Goal: Information Seeking & Learning: Understand process/instructions

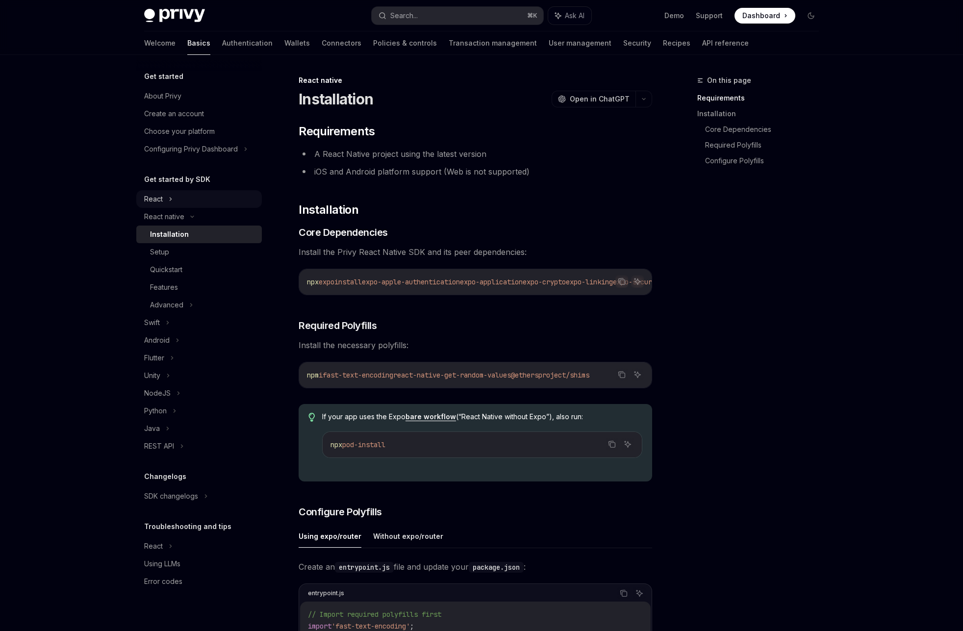
click at [155, 203] on div "React" at bounding box center [153, 199] width 19 height 12
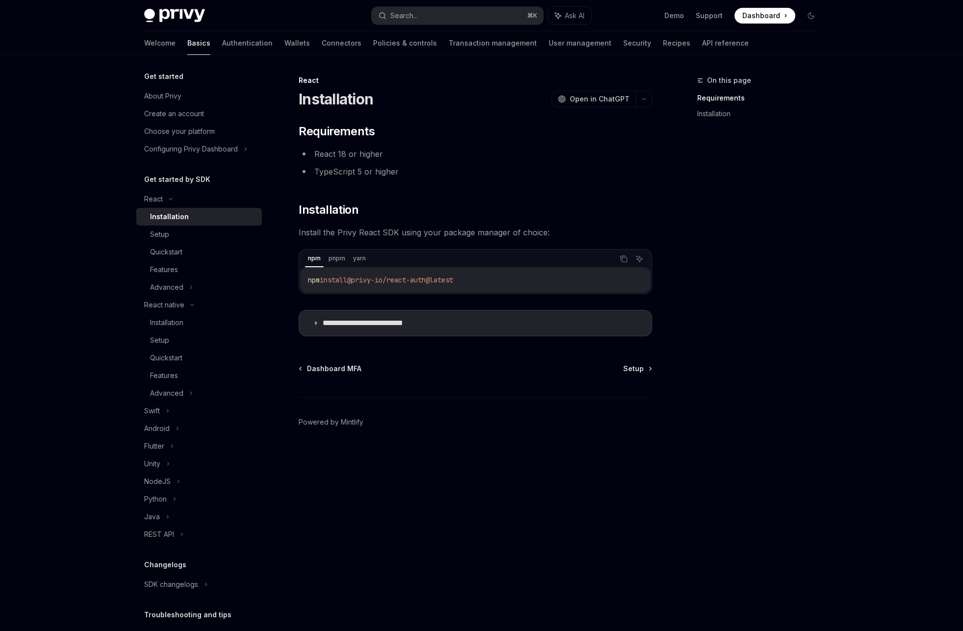
click at [166, 216] on div "Installation" at bounding box center [169, 217] width 39 height 12
click at [634, 366] on span "Setup" at bounding box center [633, 369] width 21 height 10
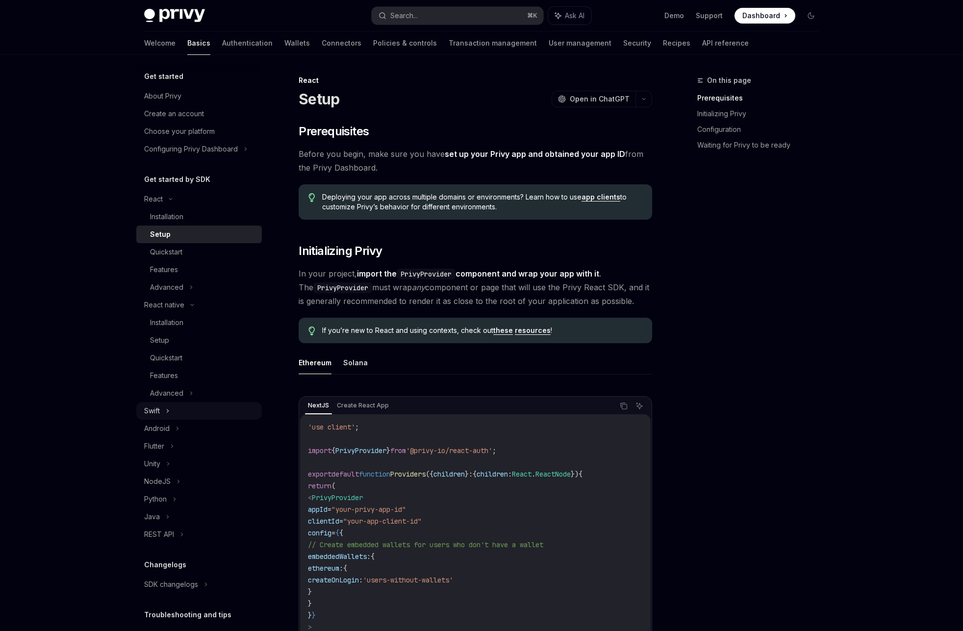
click at [162, 412] on div "Swift" at bounding box center [198, 411] width 125 height 18
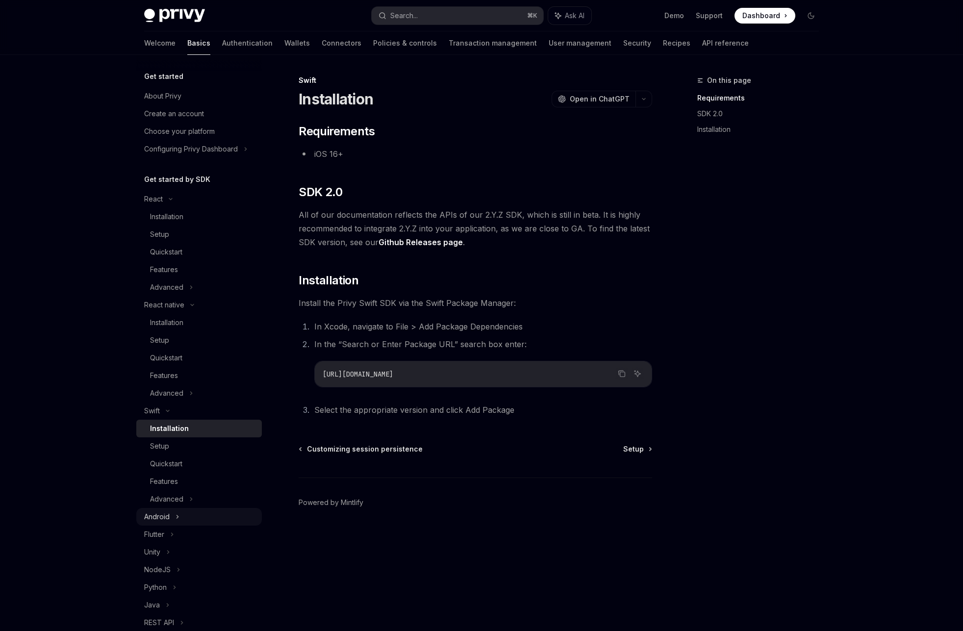
click at [163, 515] on div "Android" at bounding box center [156, 517] width 25 height 12
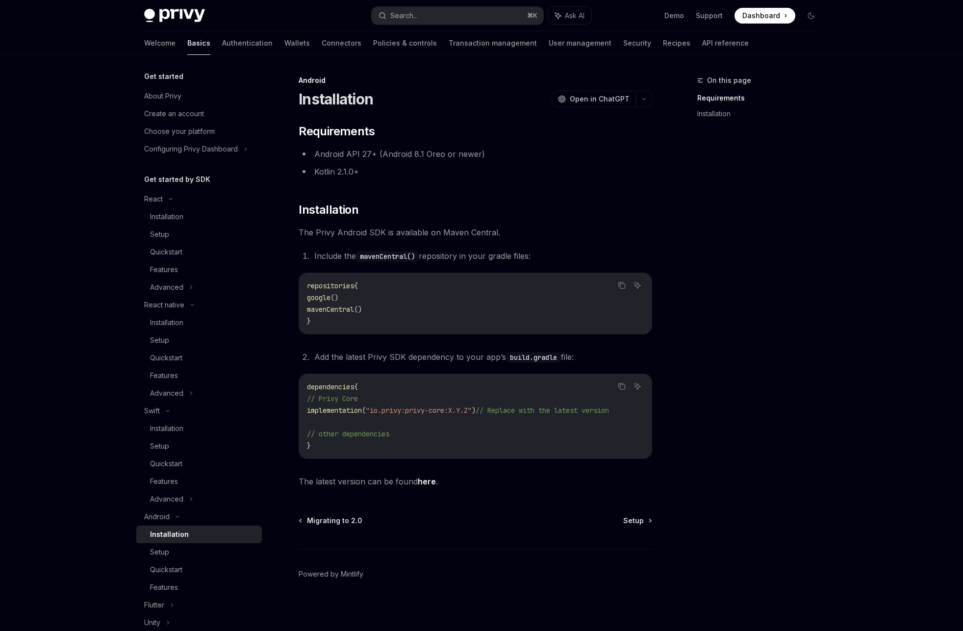
click at [175, 536] on div "Installation" at bounding box center [169, 534] width 39 height 12
click at [197, 535] on div "Installation" at bounding box center [203, 534] width 106 height 12
click at [637, 524] on span "Setup" at bounding box center [633, 521] width 21 height 10
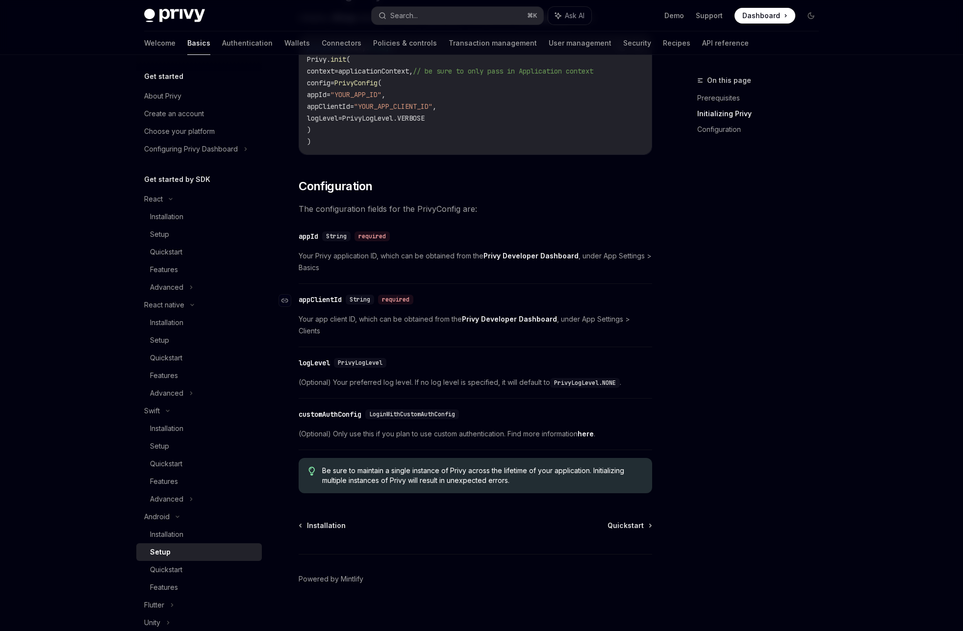
scroll to position [255, 0]
drag, startPoint x: 644, startPoint y: 517, endPoint x: 633, endPoint y: 512, distance: 11.4
click at [644, 521] on link "Quickstart" at bounding box center [629, 526] width 44 height 10
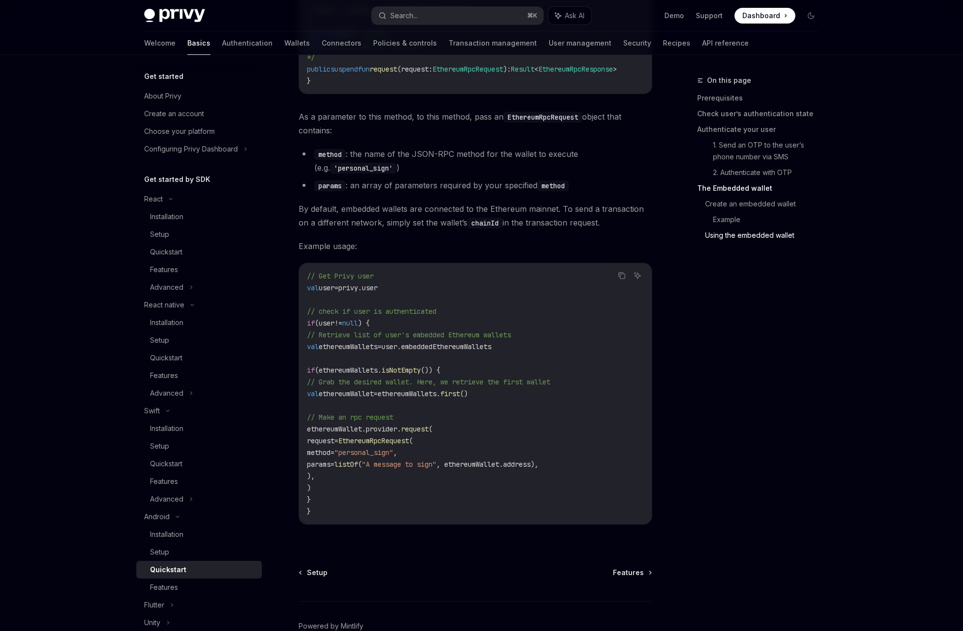
scroll to position [2161, 0]
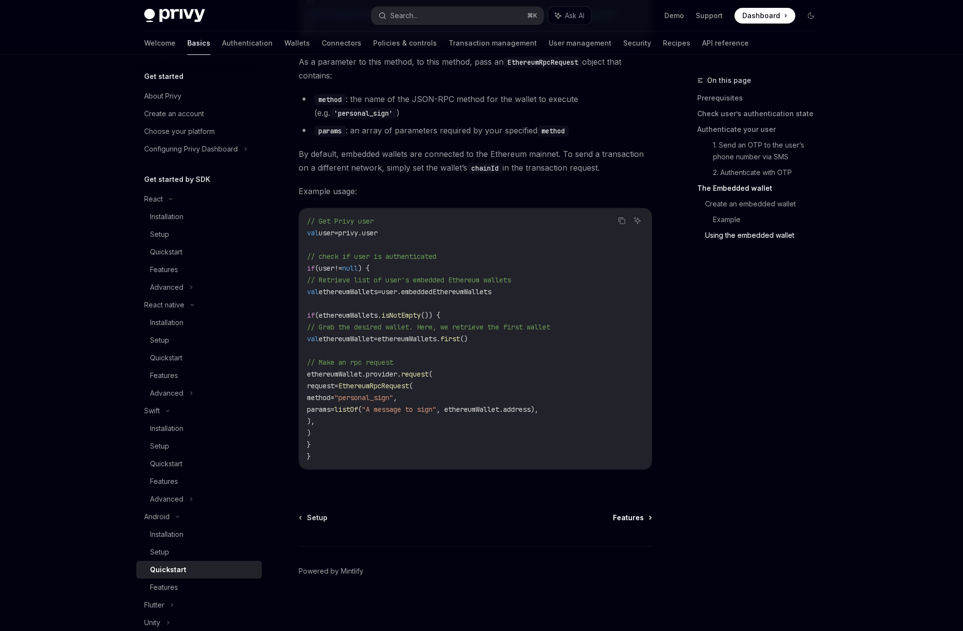
click at [634, 517] on span "Features" at bounding box center [628, 518] width 31 height 10
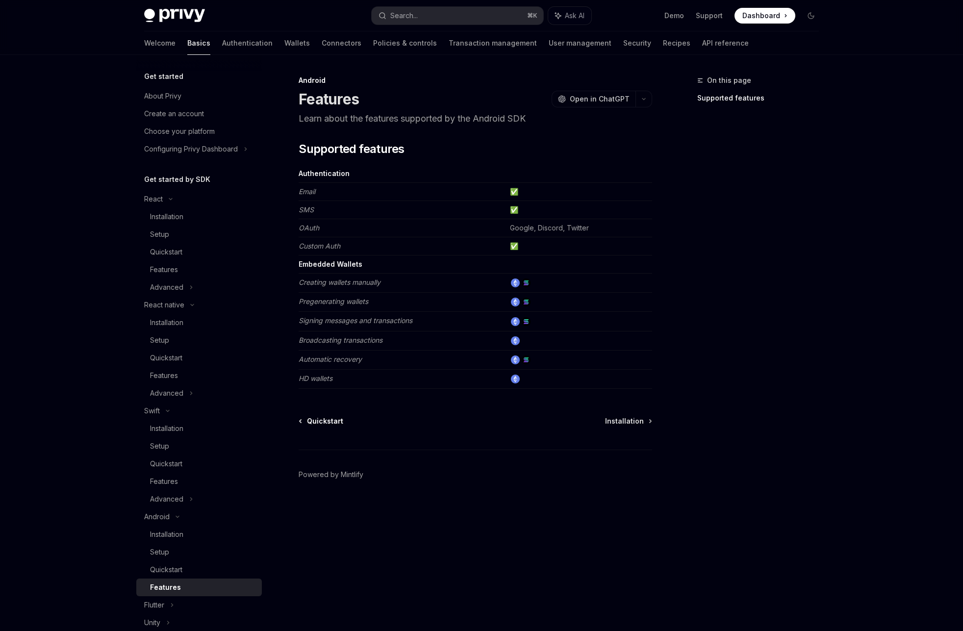
click at [334, 416] on span "Quickstart" at bounding box center [325, 421] width 36 height 10
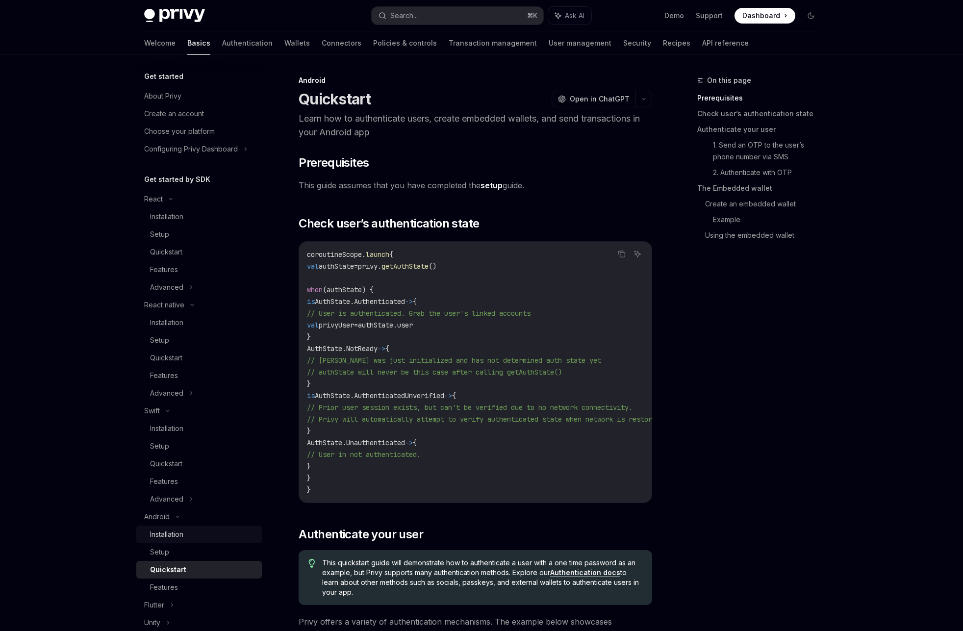
click at [164, 536] on div "Installation" at bounding box center [166, 534] width 33 height 12
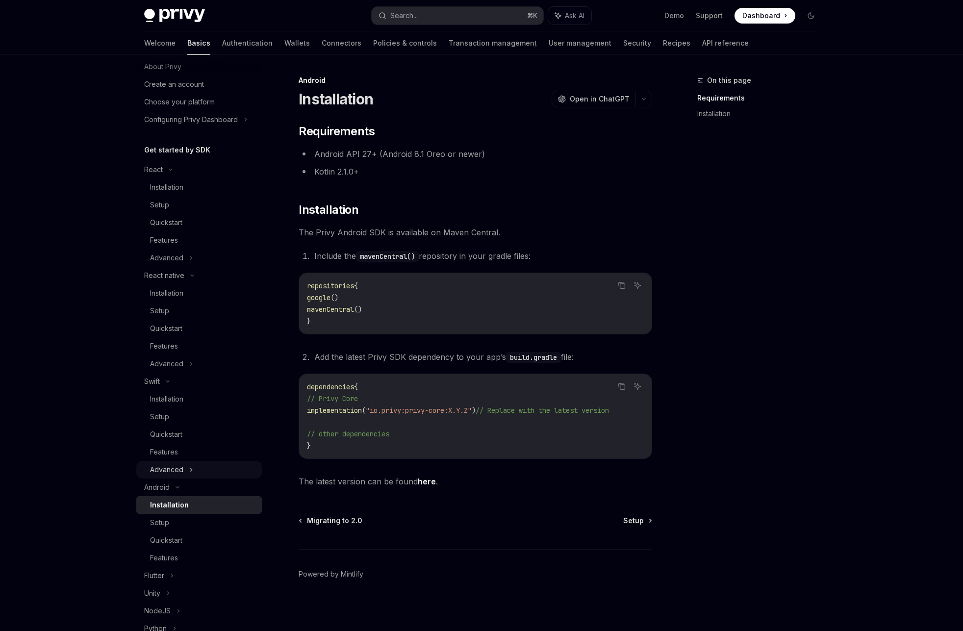
scroll to position [44, 0]
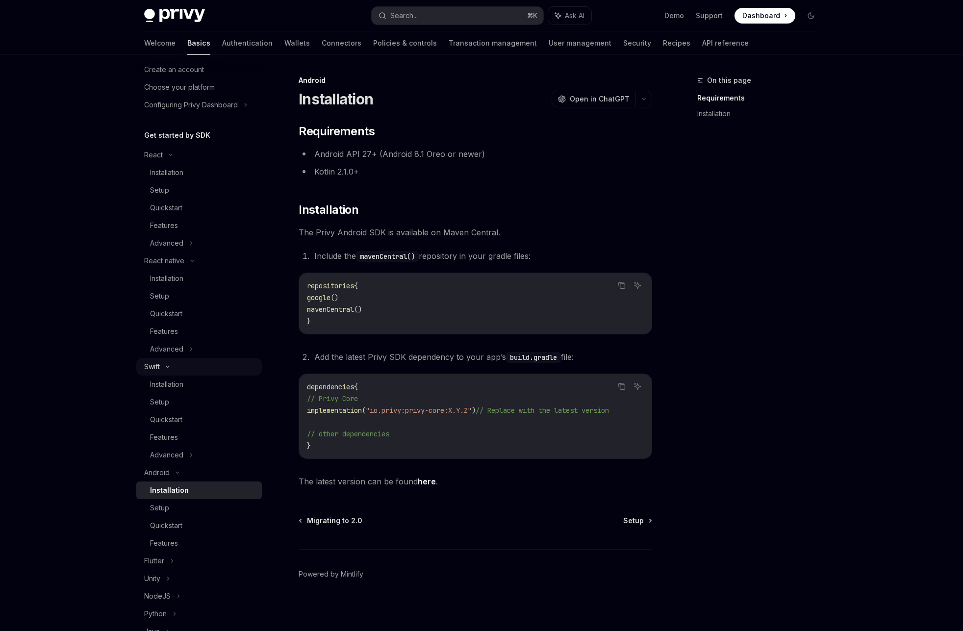
click at [169, 367] on icon at bounding box center [168, 367] width 12 height 4
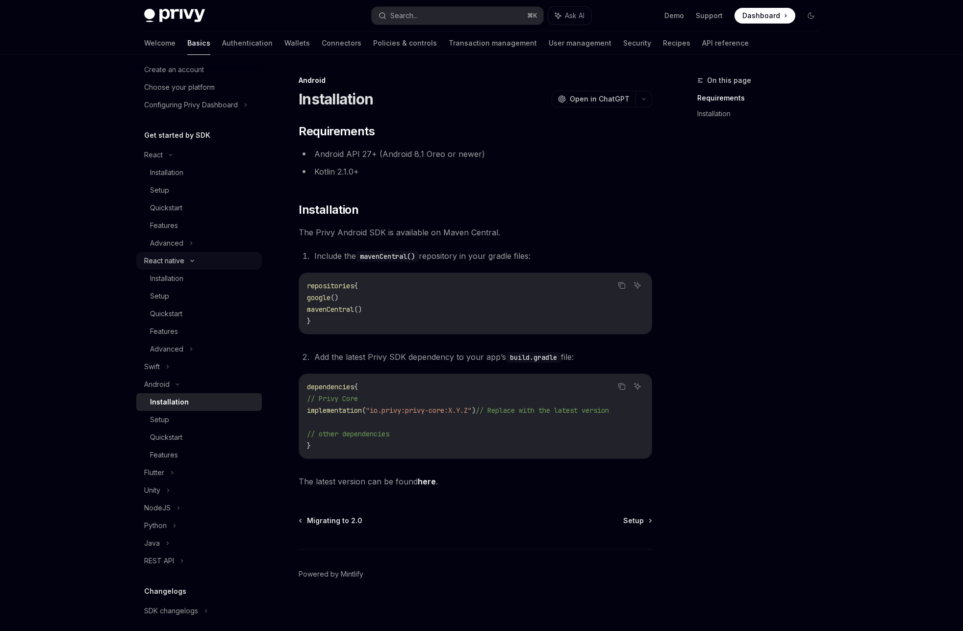
click at [191, 259] on icon at bounding box center [192, 261] width 12 height 4
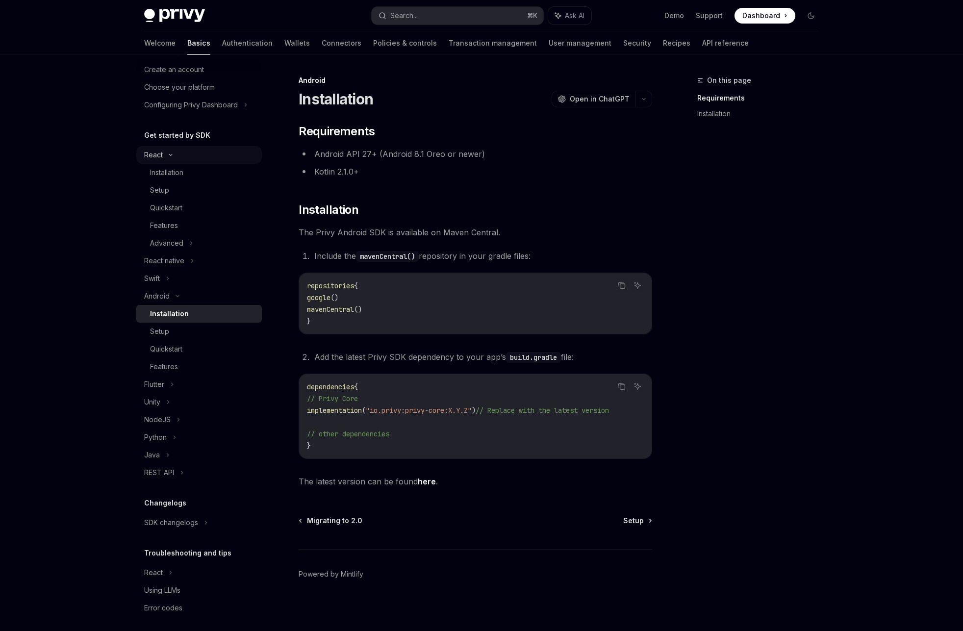
click at [176, 152] on div "React" at bounding box center [198, 155] width 125 height 18
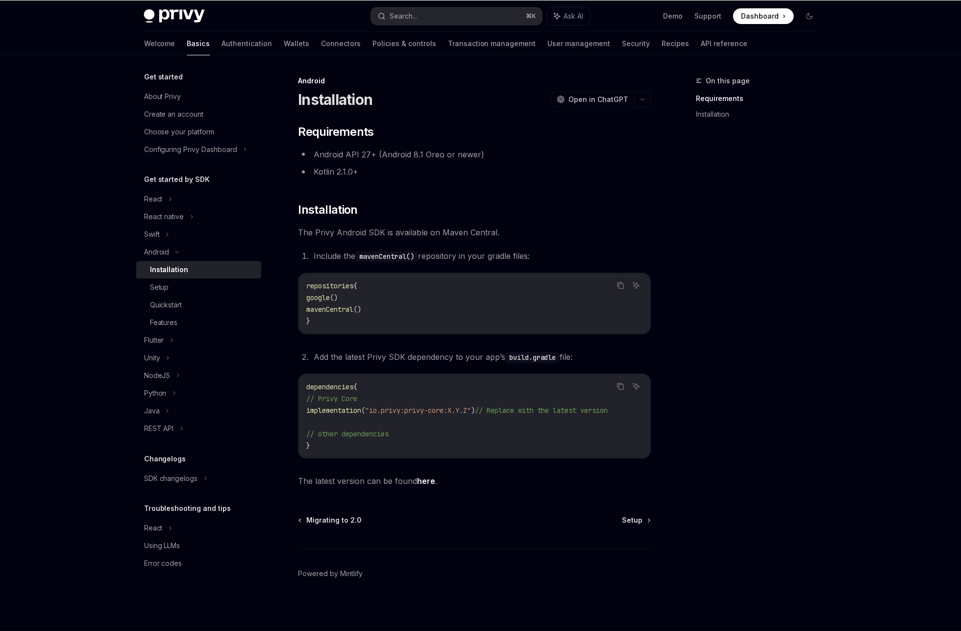
scroll to position [0, 0]
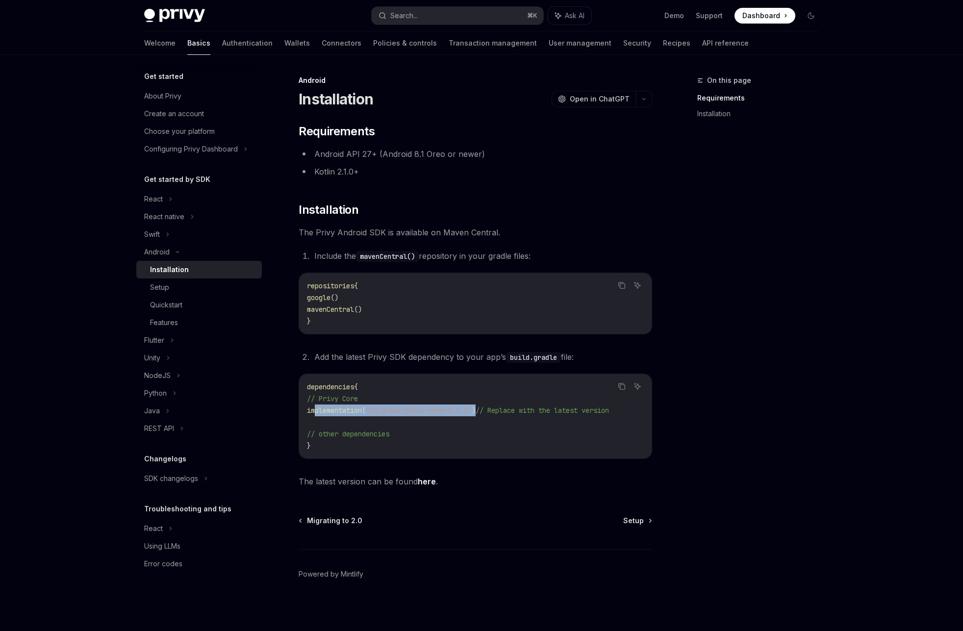
drag, startPoint x: 494, startPoint y: 411, endPoint x: 313, endPoint y: 410, distance: 180.4
click at [313, 410] on span "implementation ( "io.privy:privy-core:X.Y.Z" ) // Replace with the latest versi…" at bounding box center [458, 410] width 302 height 9
copy span "implementation ( "io.privy:privy-core:X.Y.Z" )"
click at [430, 484] on link "here" at bounding box center [427, 481] width 18 height 10
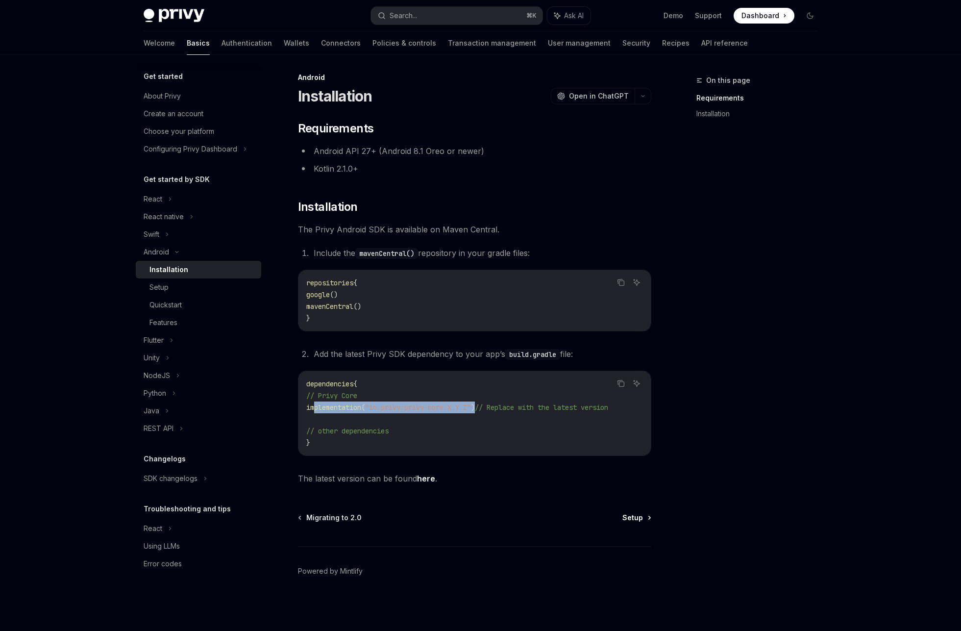
click at [635, 517] on span "Setup" at bounding box center [633, 518] width 21 height 10
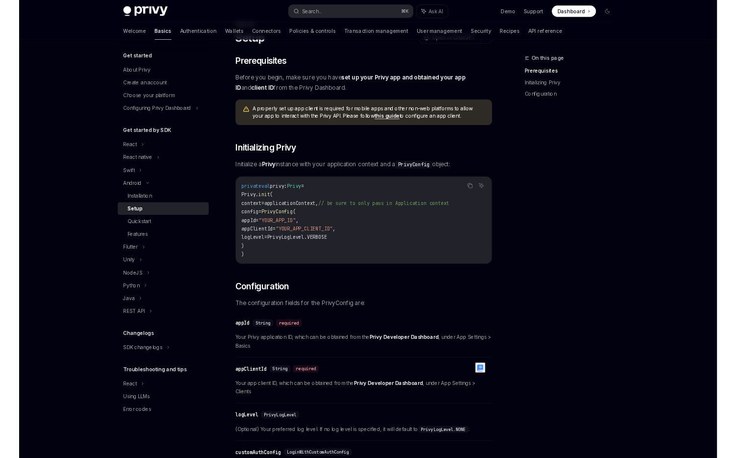
scroll to position [40, 0]
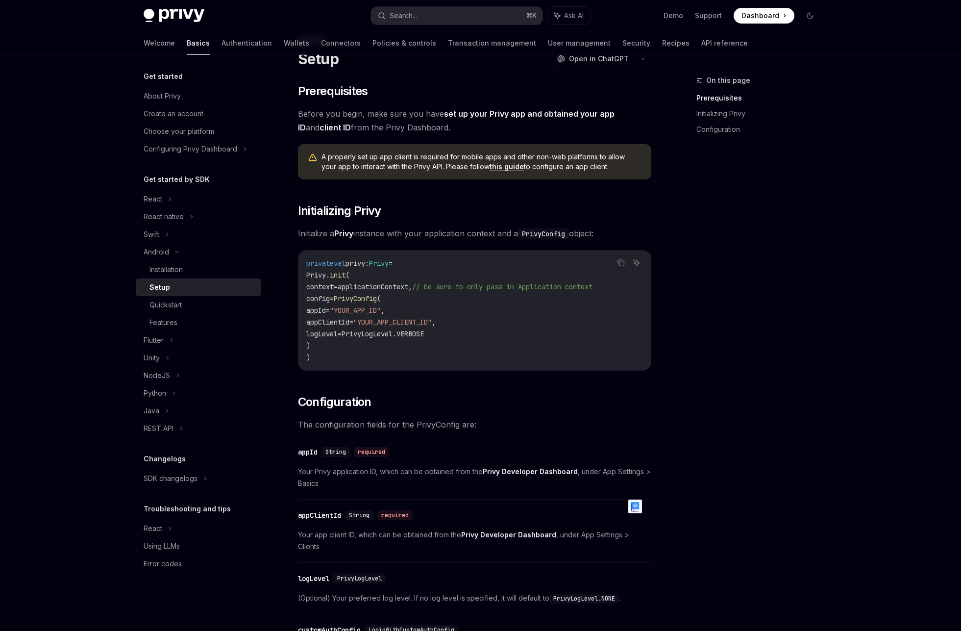
click at [381, 310] on span ""YOUR_APP_ID"" at bounding box center [355, 310] width 51 height 9
copy span "YOUR_APP_ID"
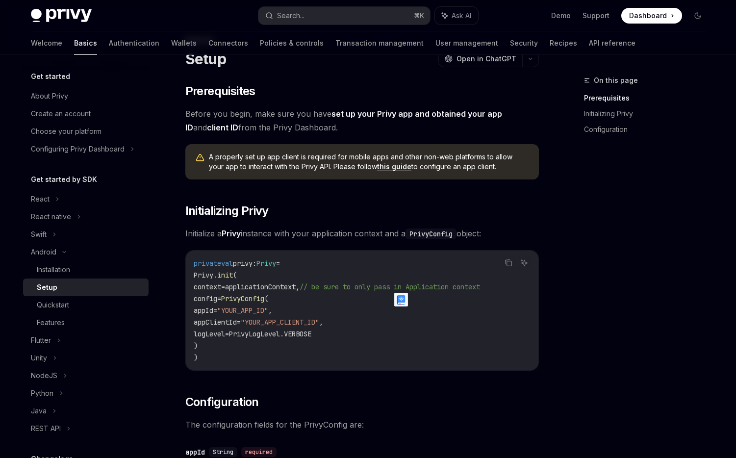
click at [319, 321] on span ""YOUR_APP_CLIENT_ID"" at bounding box center [280, 322] width 78 height 9
copy span "YOUR_APP_CLIENT_ID"
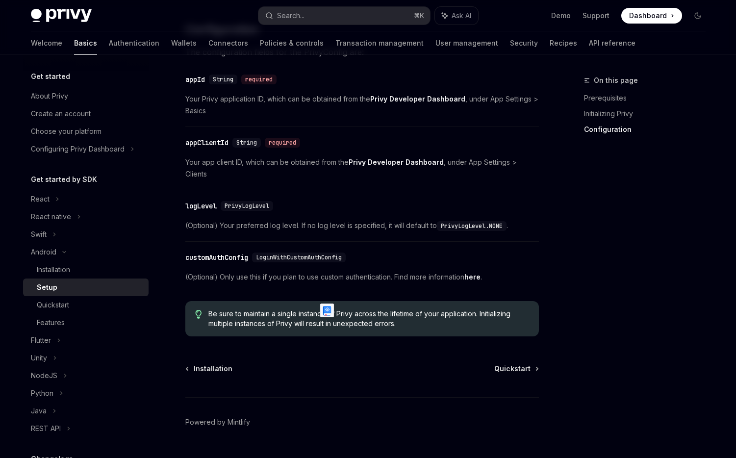
scroll to position [429, 0]
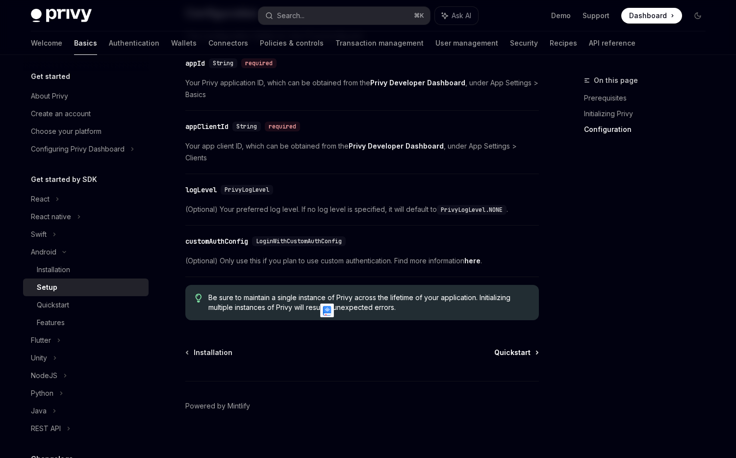
click at [517, 348] on span "Quickstart" at bounding box center [512, 353] width 36 height 10
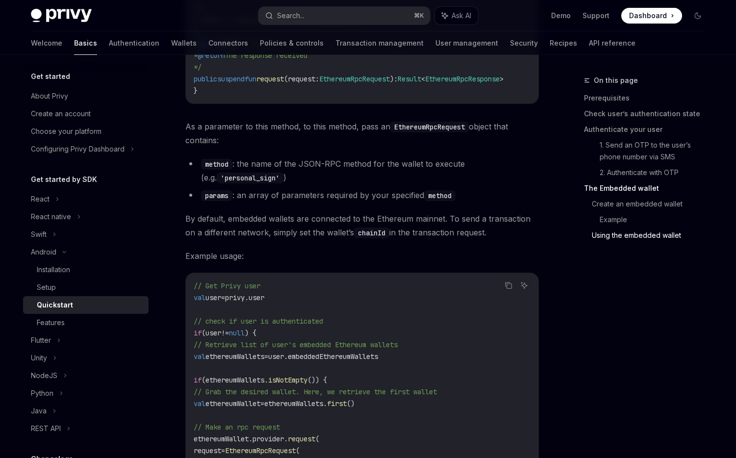
scroll to position [2083, 0]
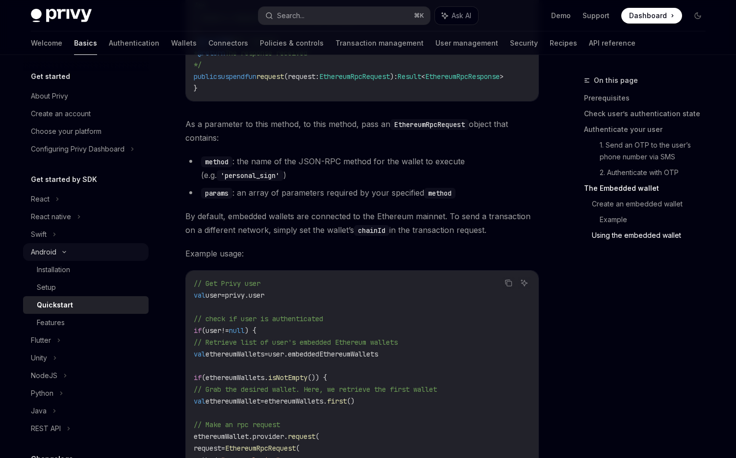
click at [53, 251] on div "Android" at bounding box center [43, 252] width 25 height 12
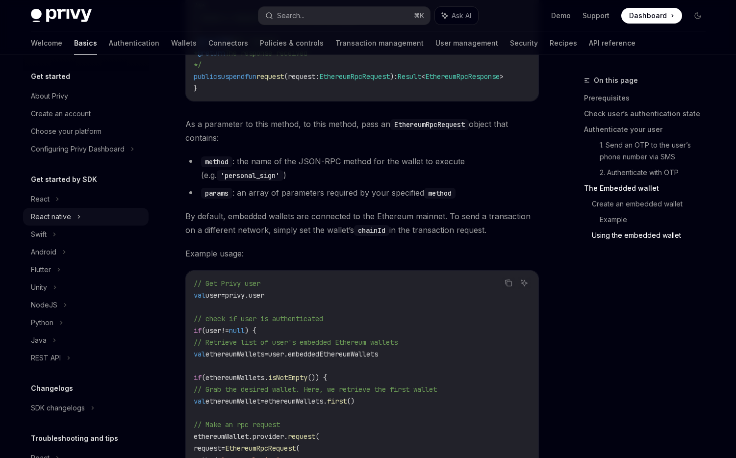
click at [58, 216] on div "React native" at bounding box center [51, 217] width 40 height 12
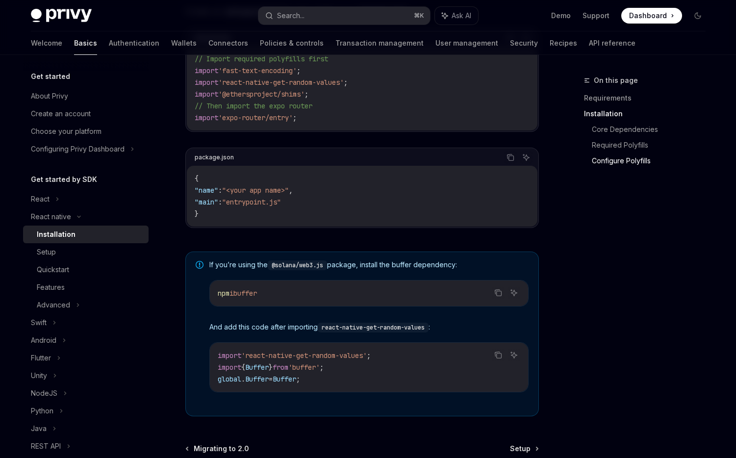
scroll to position [663, 0]
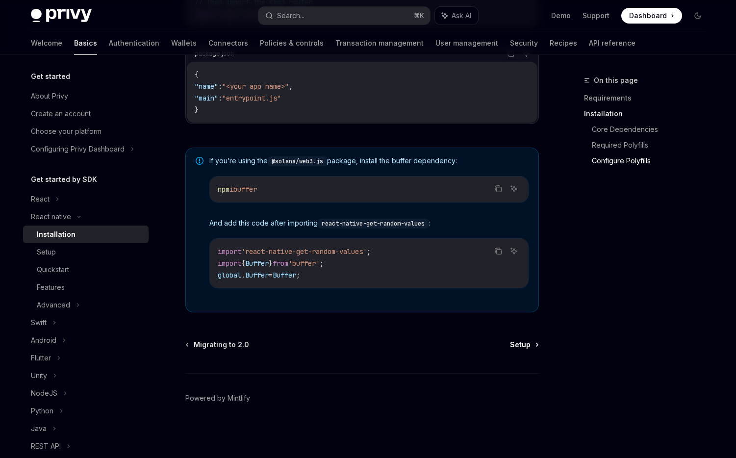
click at [522, 345] on span "Setup" at bounding box center [520, 345] width 21 height 10
type textarea "*"
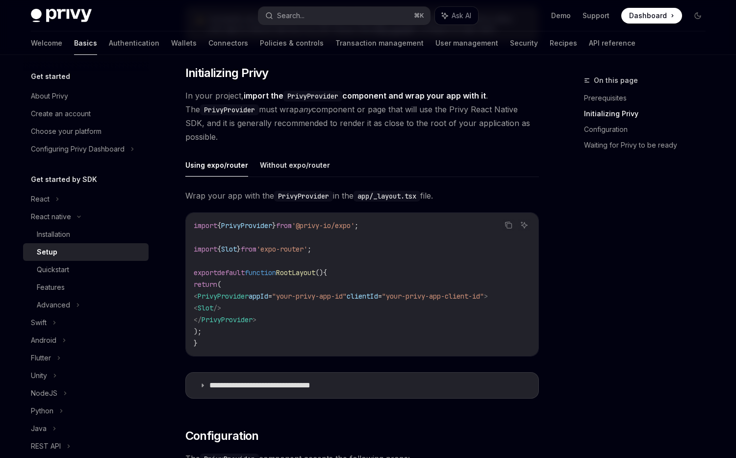
scroll to position [180, 0]
